Goal: Transaction & Acquisition: Obtain resource

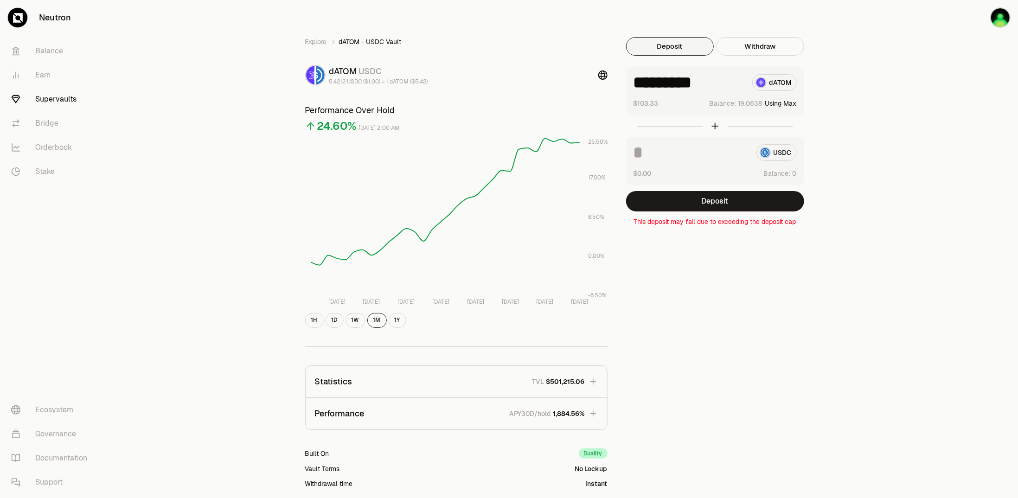
click at [60, 98] on link "Supervaults" at bounding box center [52, 99] width 96 height 24
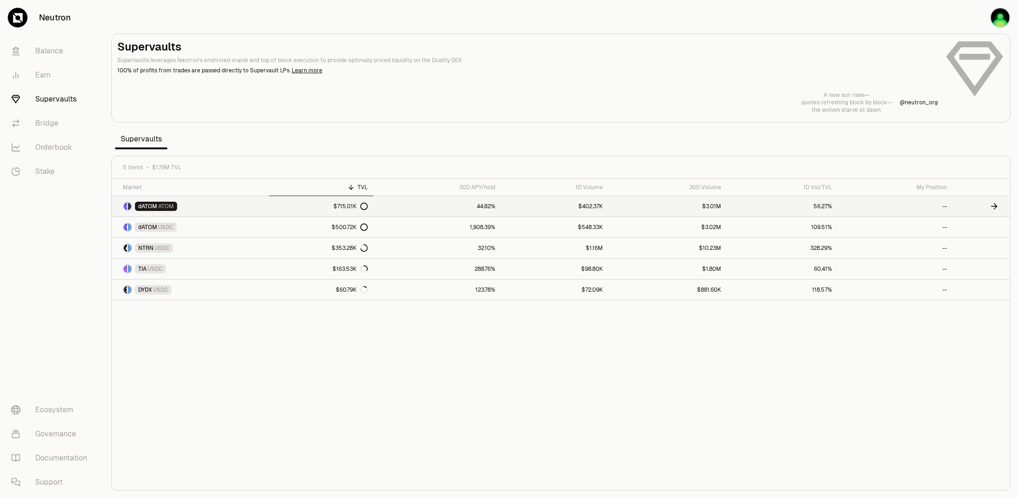
click at [201, 206] on link "dATOM ATOM" at bounding box center [190, 206] width 157 height 20
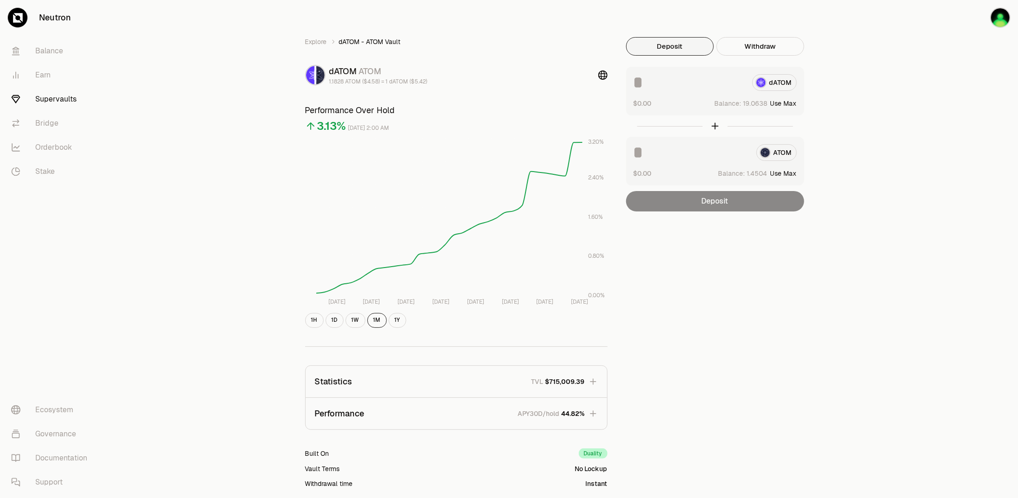
click at [782, 103] on button "Use Max" at bounding box center [783, 103] width 26 height 9
type input "*********"
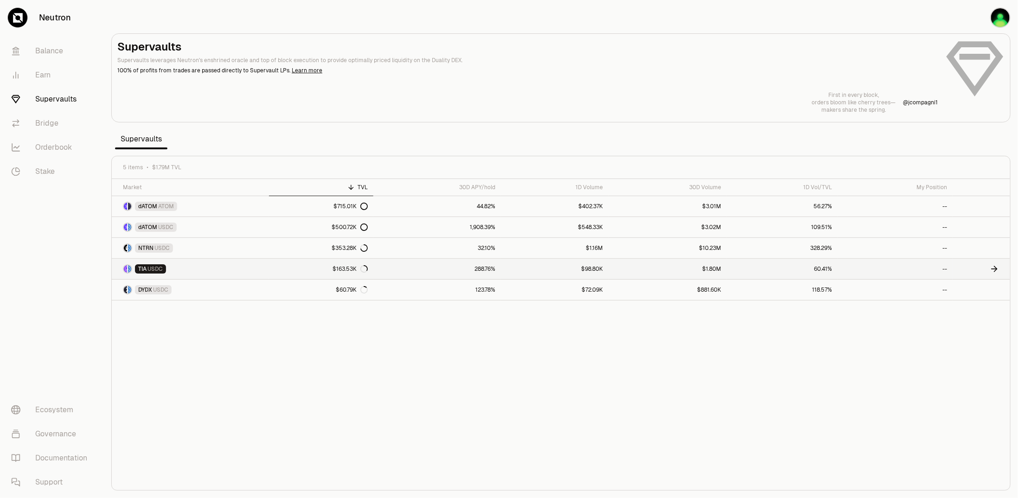
click at [211, 269] on link "TIA USDC" at bounding box center [190, 269] width 157 height 20
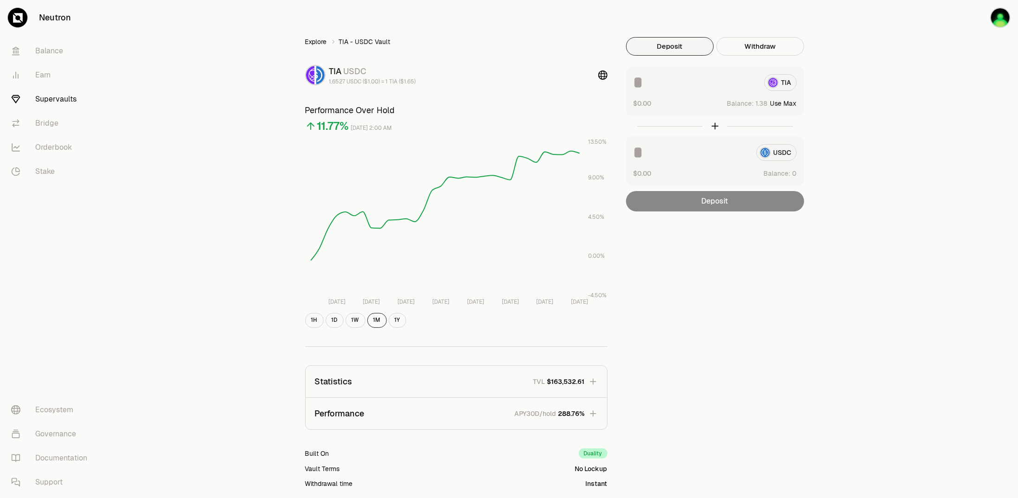
click at [309, 41] on link "Explore" at bounding box center [316, 41] width 22 height 9
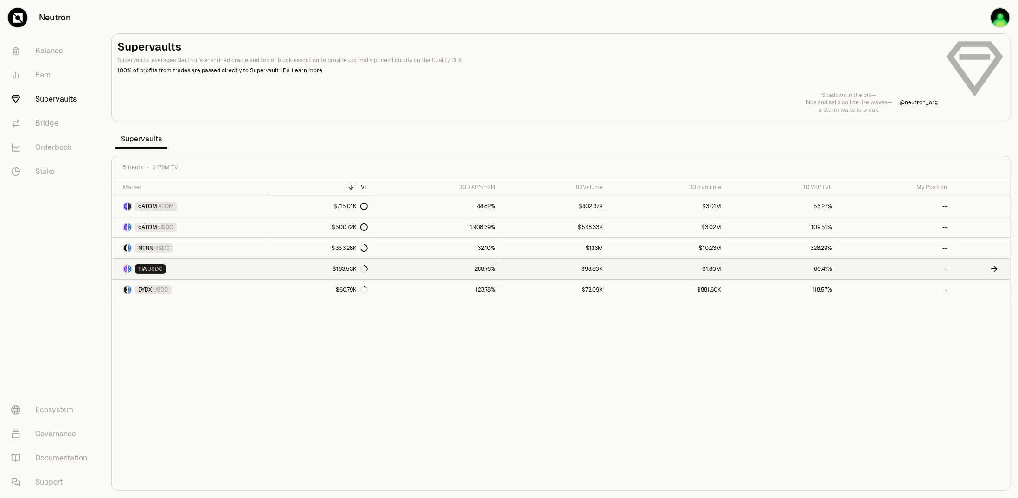
click at [199, 269] on link "TIA USDC" at bounding box center [190, 269] width 157 height 20
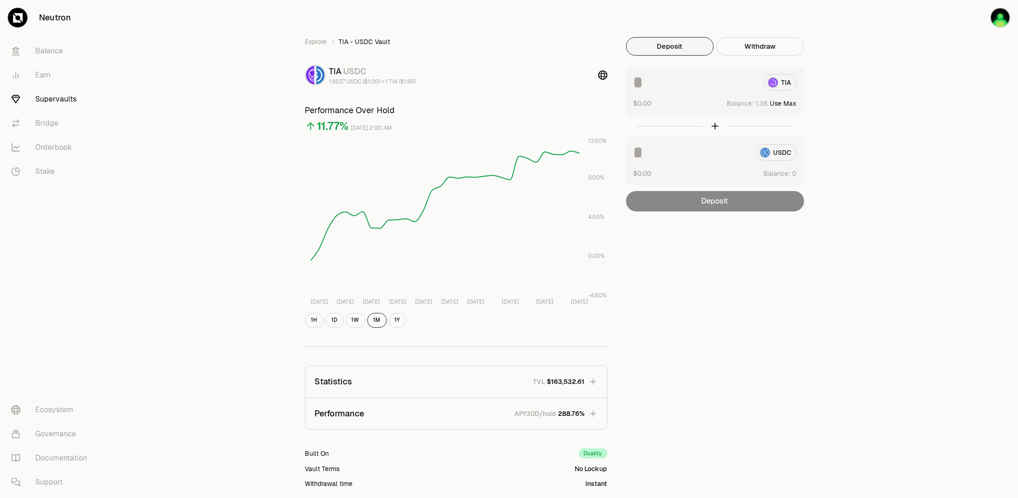
click at [666, 84] on input at bounding box center [695, 82] width 123 height 17
